Goal: Transaction & Acquisition: Purchase product/service

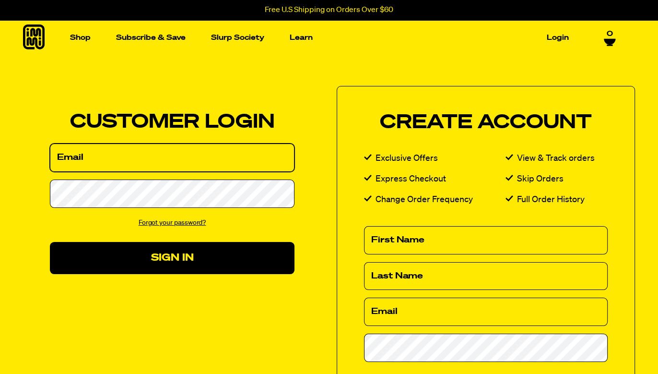
click at [185, 169] on input "Email" at bounding box center [172, 157] width 245 height 28
type input "[EMAIL_ADDRESS][DOMAIN_NAME]"
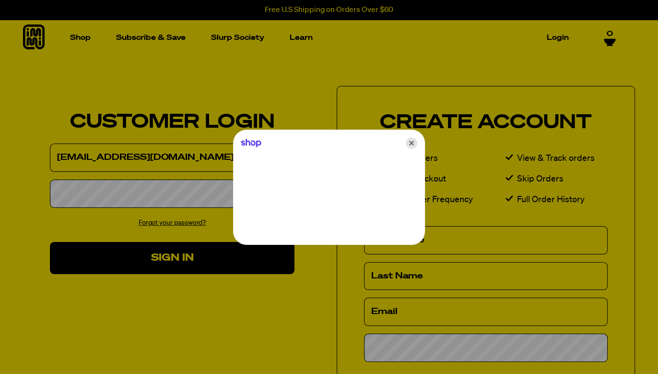
click at [410, 143] on icon "Close" at bounding box center [412, 143] width 12 height 12
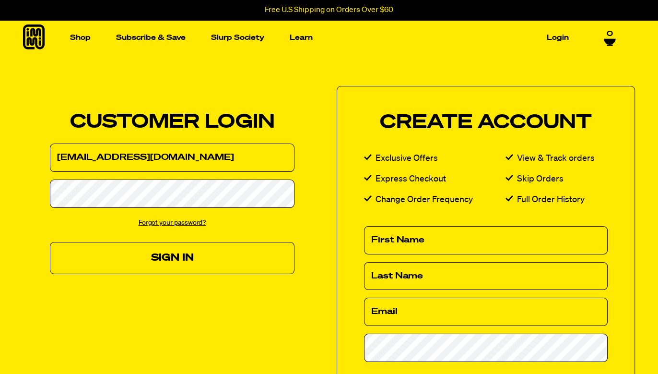
click at [159, 258] on button "Sign In" at bounding box center [172, 258] width 245 height 32
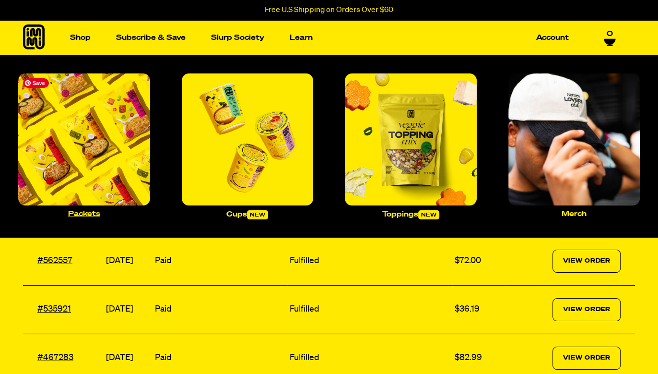
click at [84, 134] on img "Main navigation" at bounding box center [84, 139] width 132 height 132
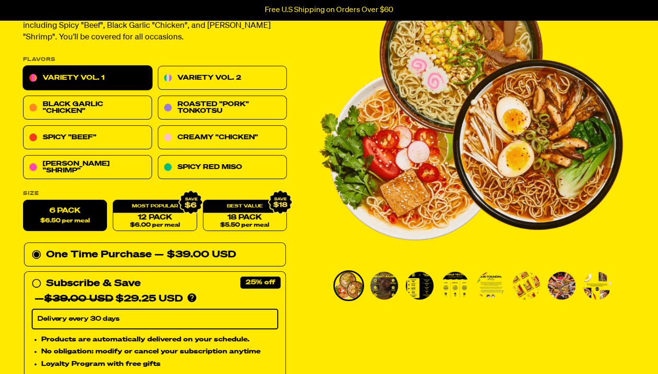
scroll to position [112, 0]
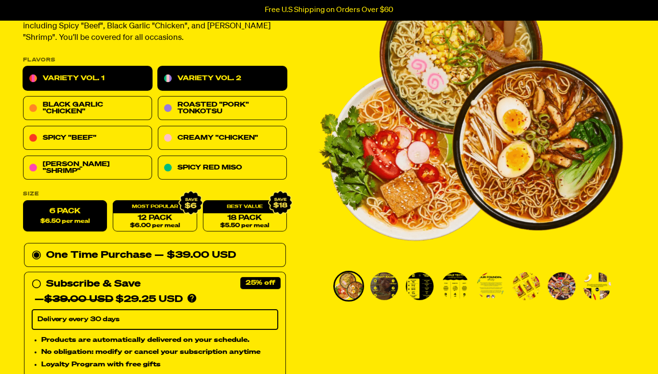
click at [215, 71] on link "Variety Vol. 2" at bounding box center [222, 79] width 129 height 24
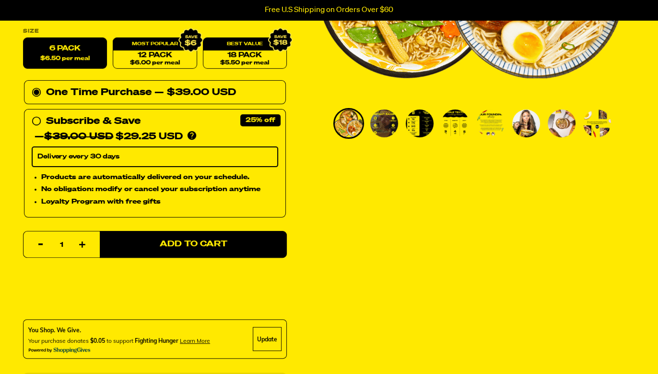
scroll to position [275, 0]
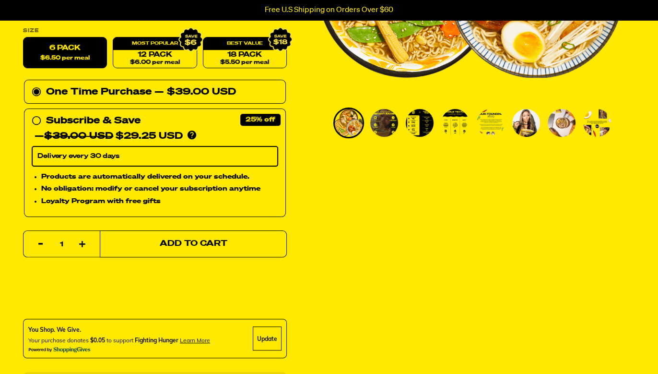
click at [200, 244] on span "Add to Cart" at bounding box center [194, 244] width 68 height 8
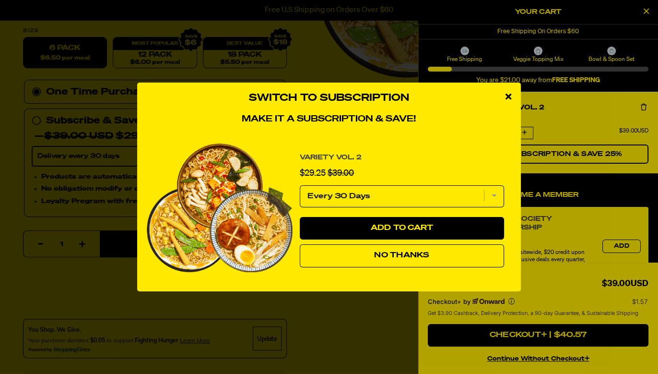
click at [508, 95] on icon "close modal" at bounding box center [509, 96] width 6 height 9
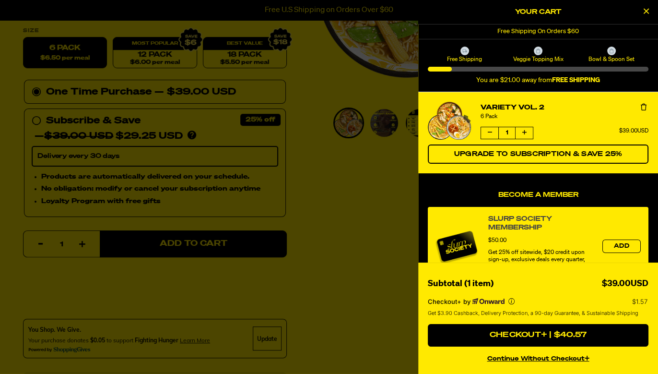
click at [646, 13] on icon "Close Cart" at bounding box center [646, 11] width 5 height 9
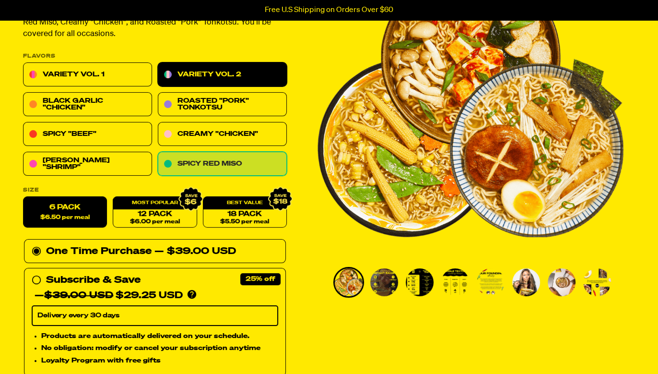
scroll to position [116, 0]
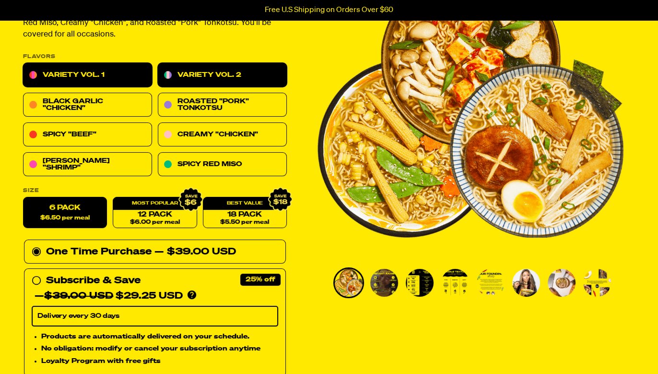
click at [80, 72] on link "Variety Vol. 1" at bounding box center [87, 75] width 129 height 24
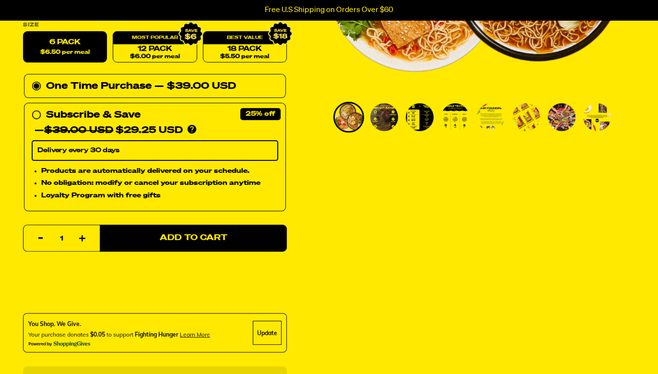
scroll to position [282, 0]
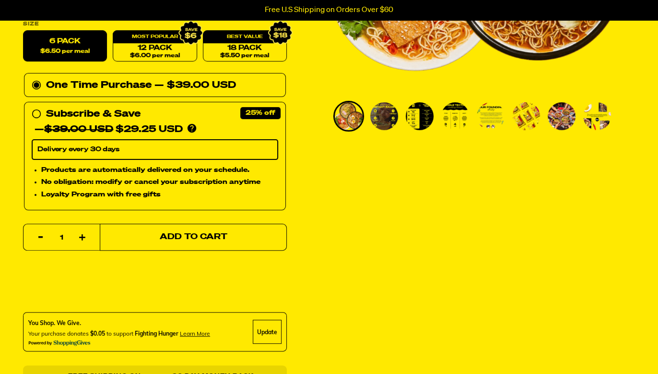
click at [192, 236] on span "Add to Cart" at bounding box center [194, 237] width 68 height 8
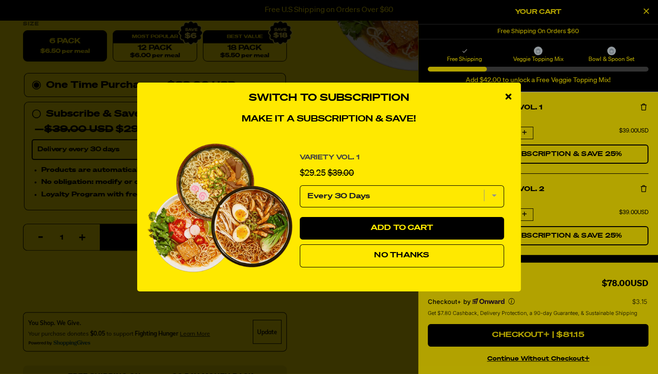
click at [427, 255] on span "No Thanks" at bounding box center [401, 255] width 55 height 8
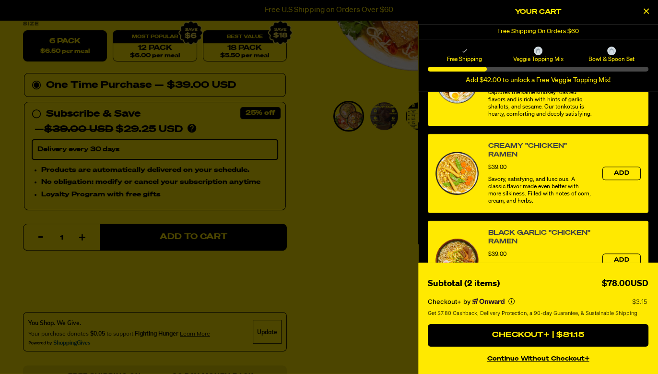
scroll to position [505, 0]
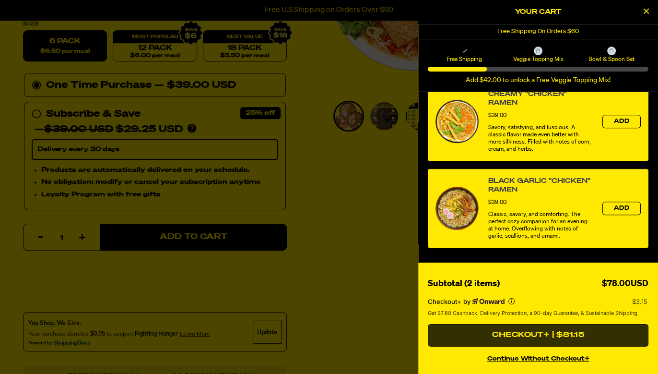
click at [517, 333] on button "Checkout+ | $81.15" at bounding box center [538, 335] width 221 height 23
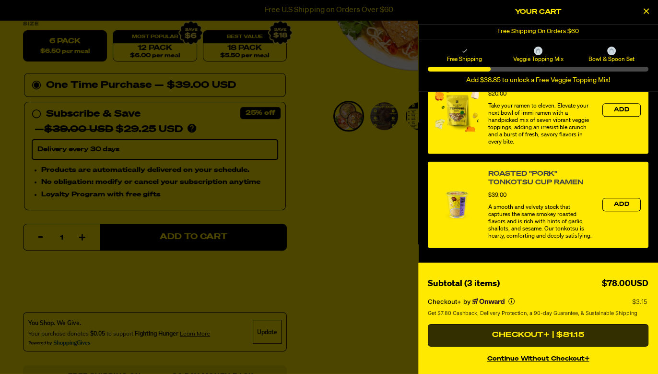
scroll to position [240, 0]
